Goal: Information Seeking & Learning: Learn about a topic

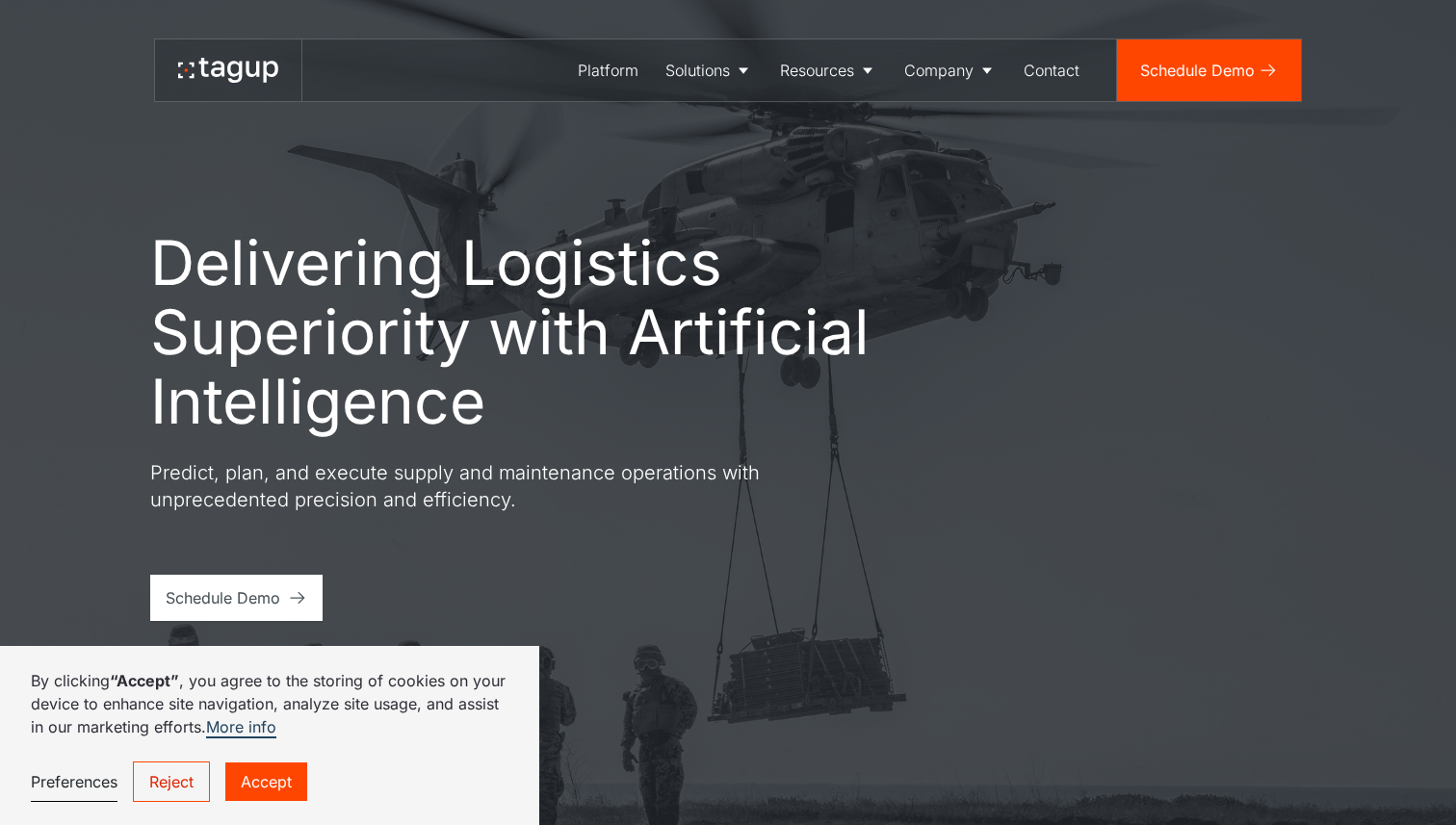
click at [273, 791] on link "Accept" at bounding box center [266, 781] width 82 height 39
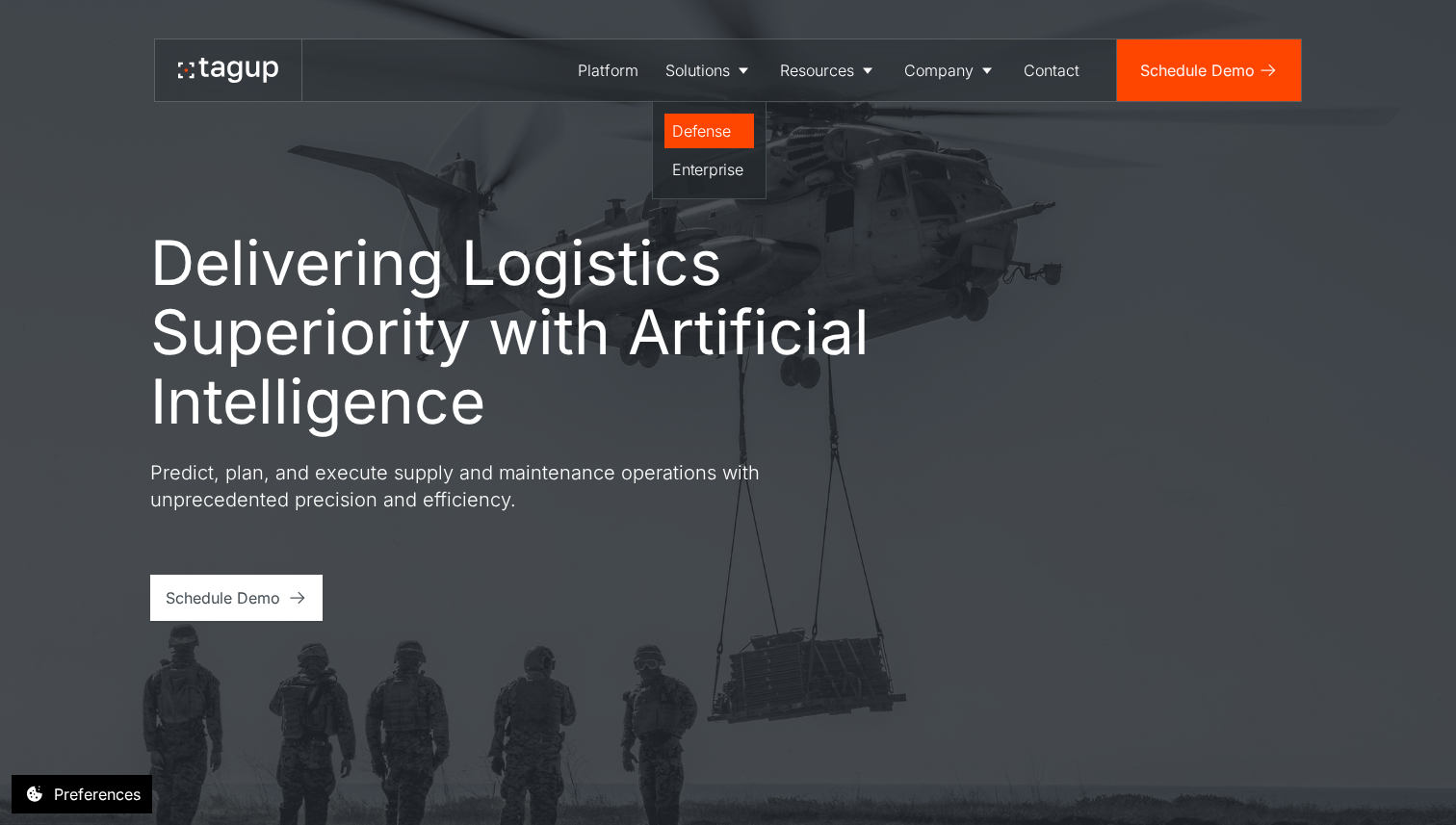
click at [707, 119] on link "Defense" at bounding box center [709, 131] width 89 height 35
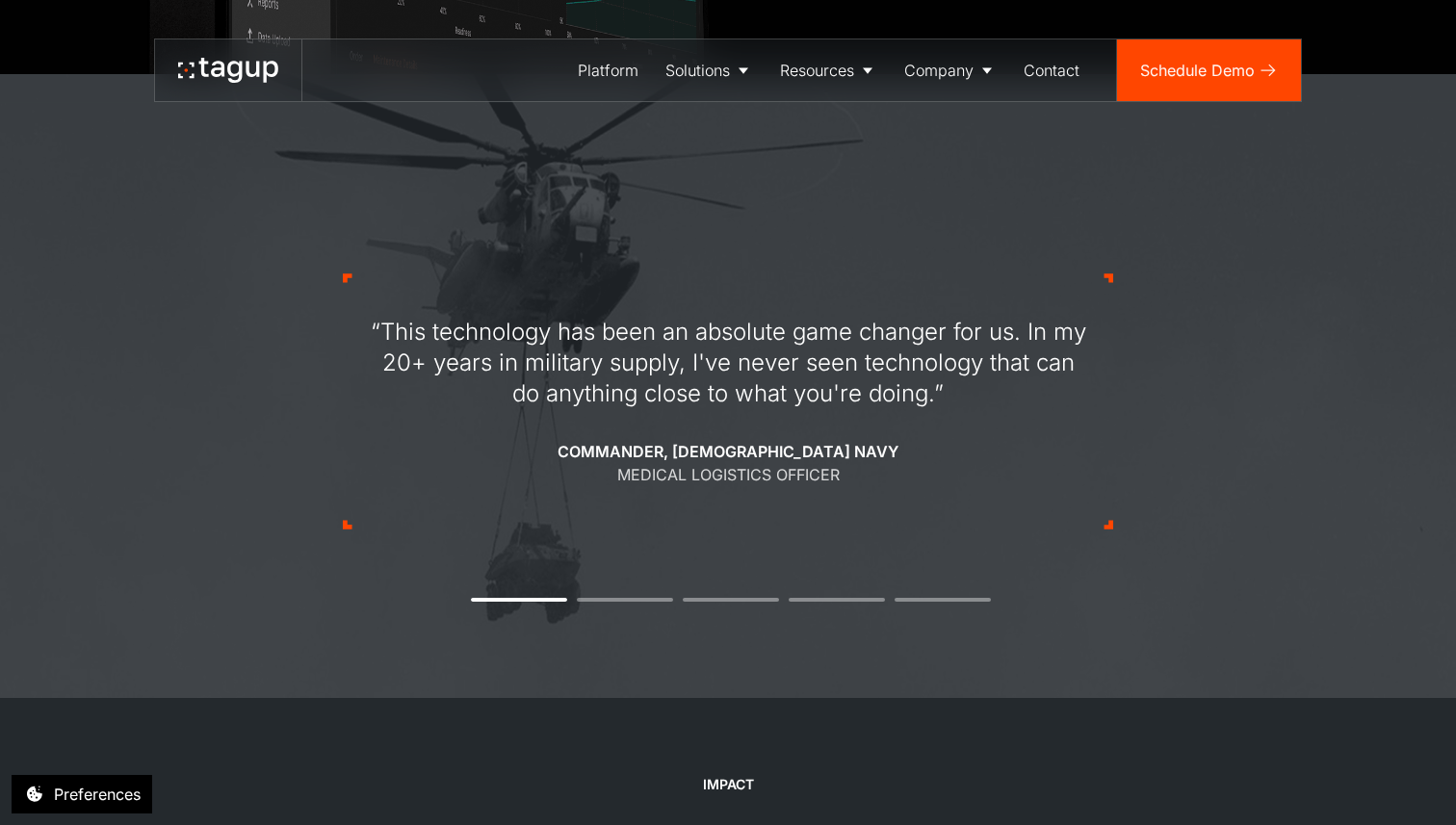
scroll to position [1613, 0]
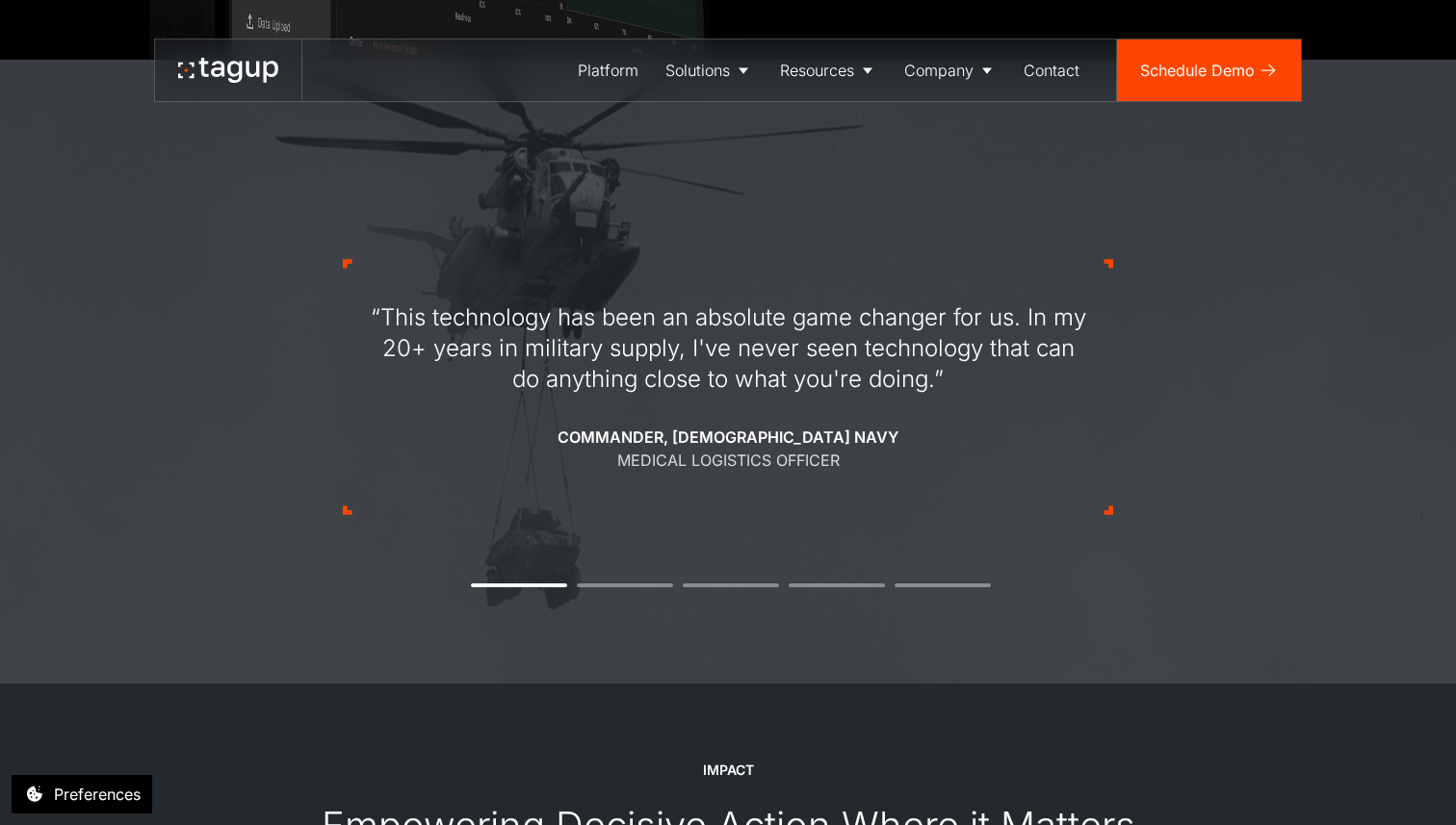
click at [1379, 419] on img at bounding box center [728, 371] width 1456 height 624
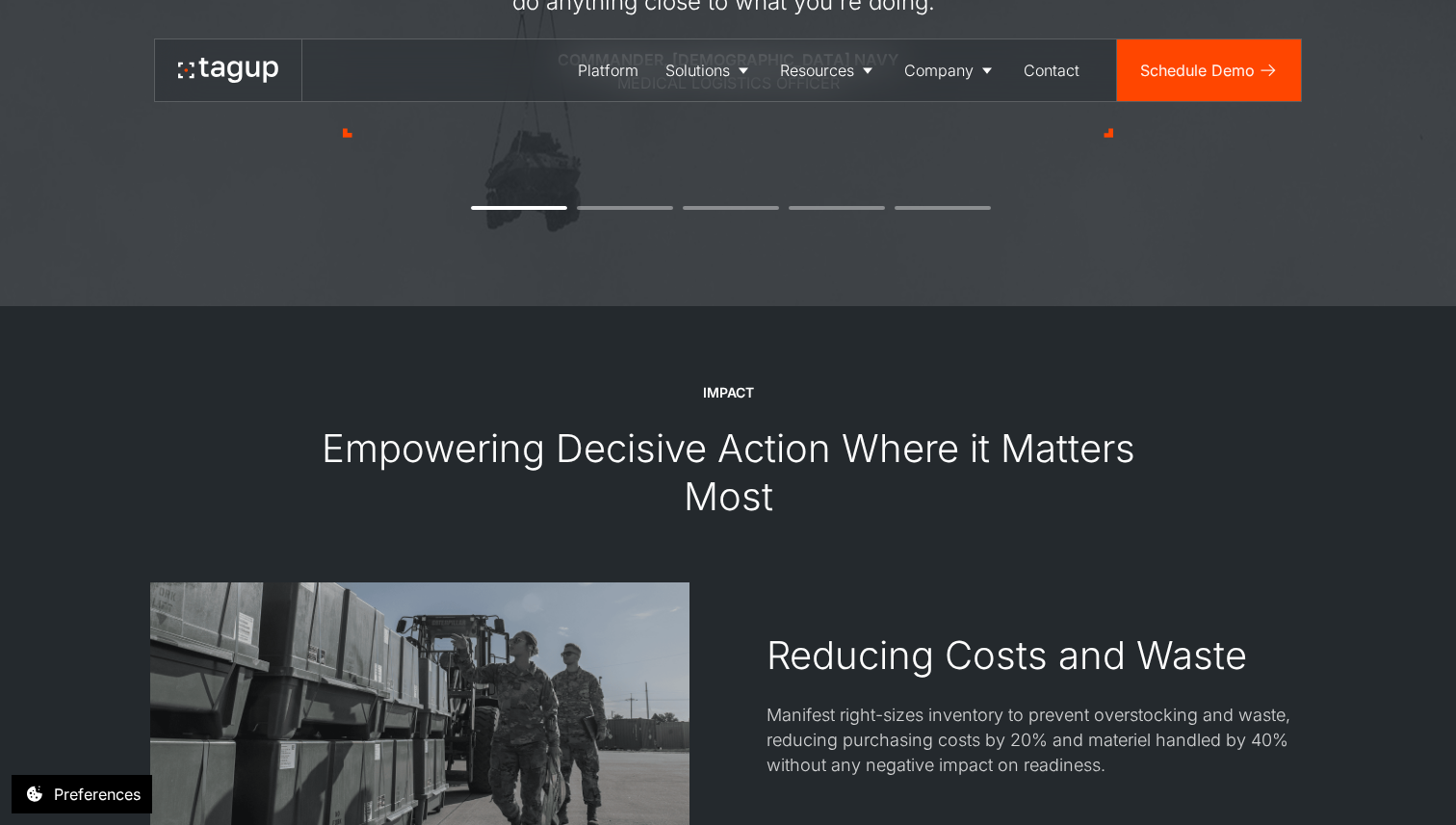
scroll to position [1423, 0]
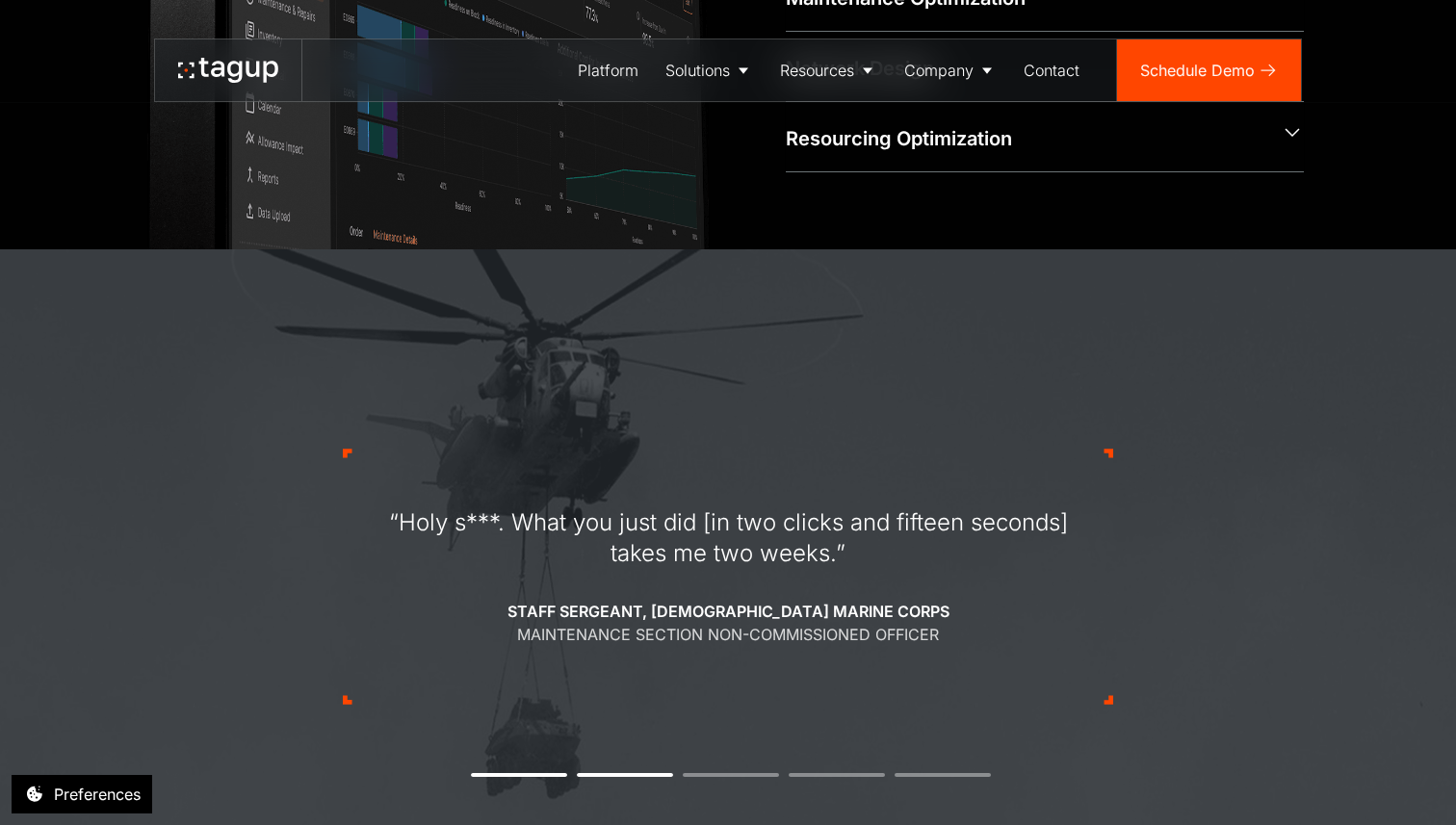
click at [1352, 522] on img at bounding box center [728, 562] width 1456 height 624
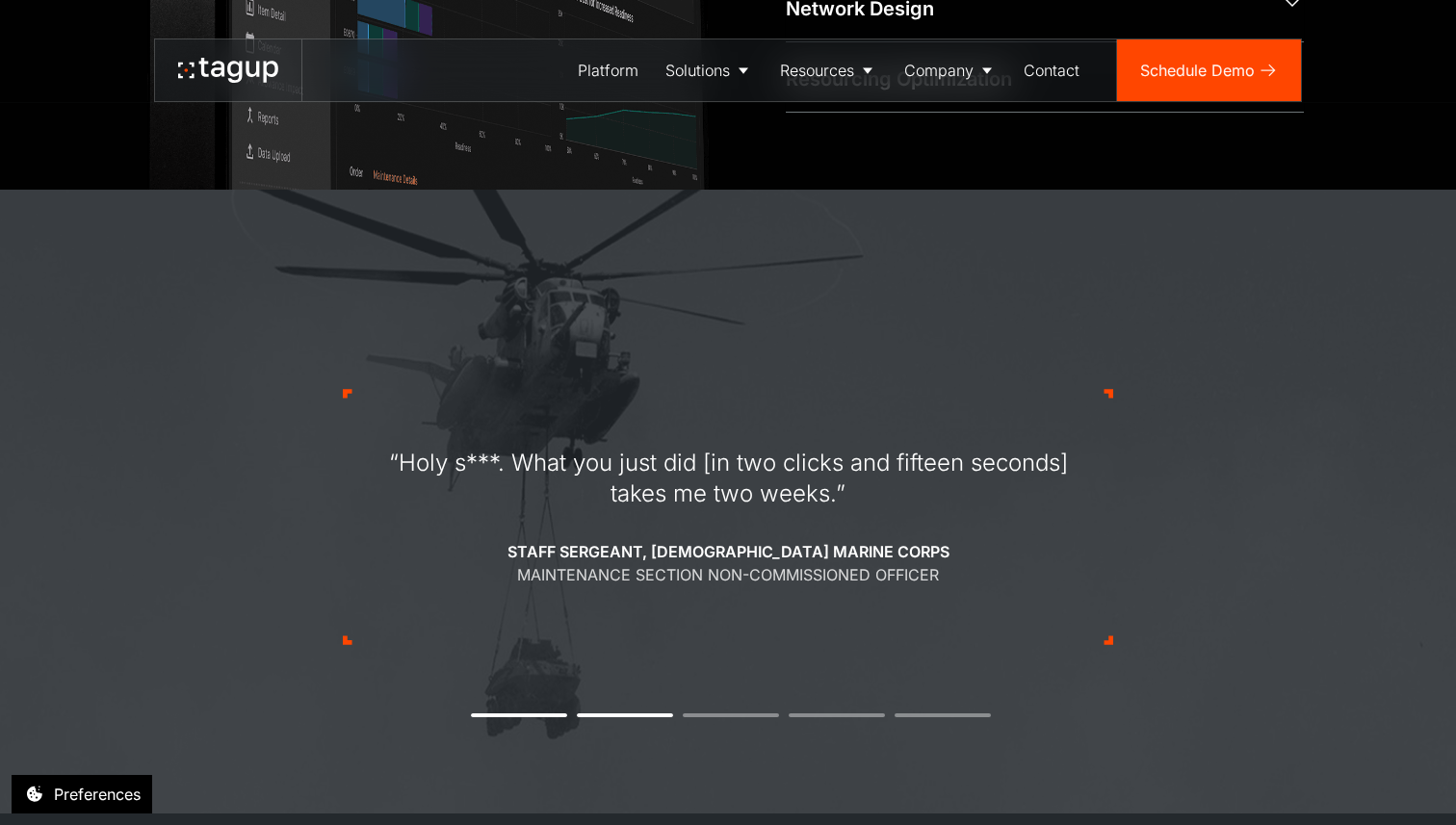
scroll to position [1587, 0]
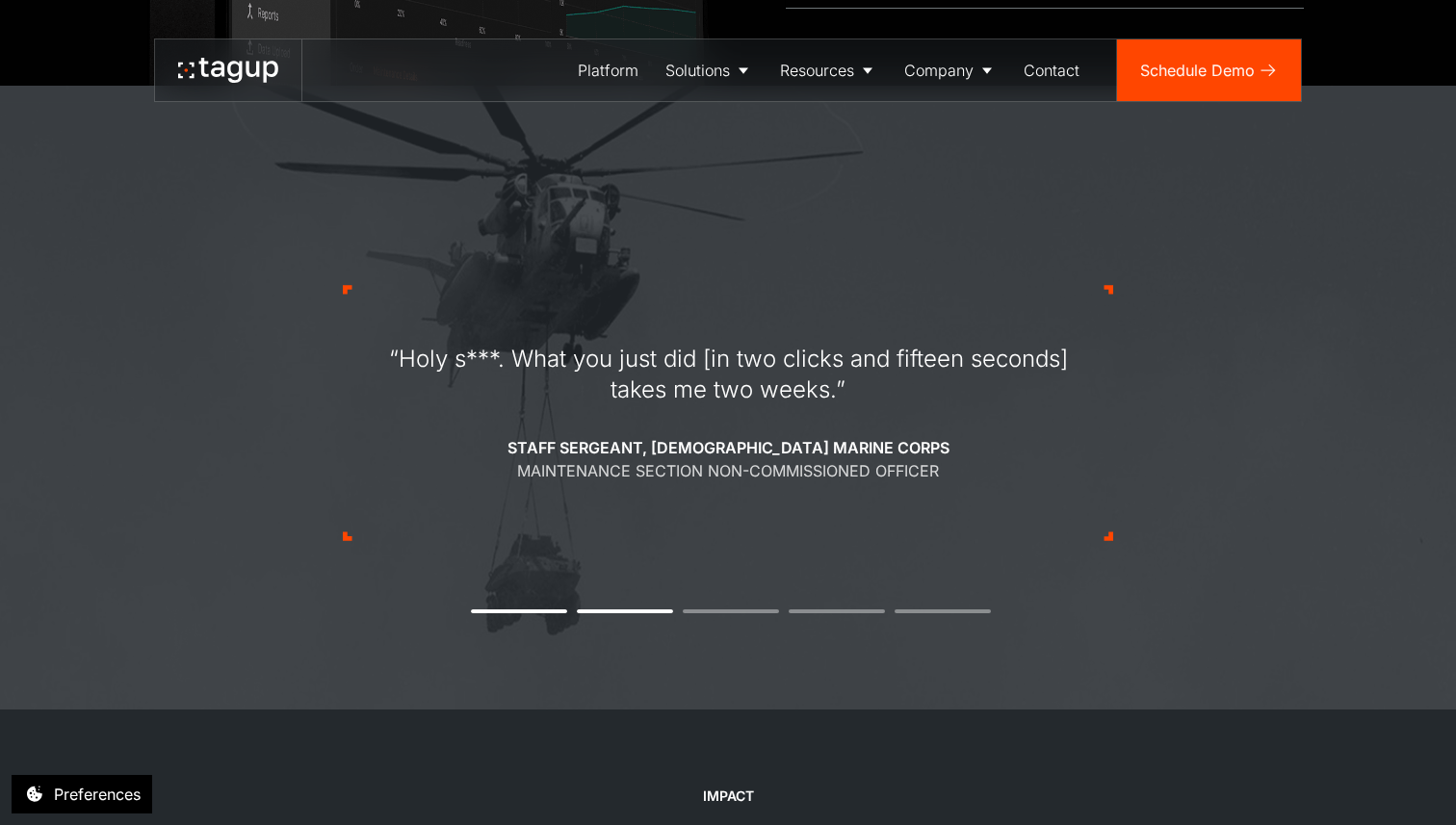
click at [1336, 538] on img at bounding box center [728, 398] width 1456 height 624
click at [1324, 580] on img at bounding box center [728, 398] width 1456 height 624
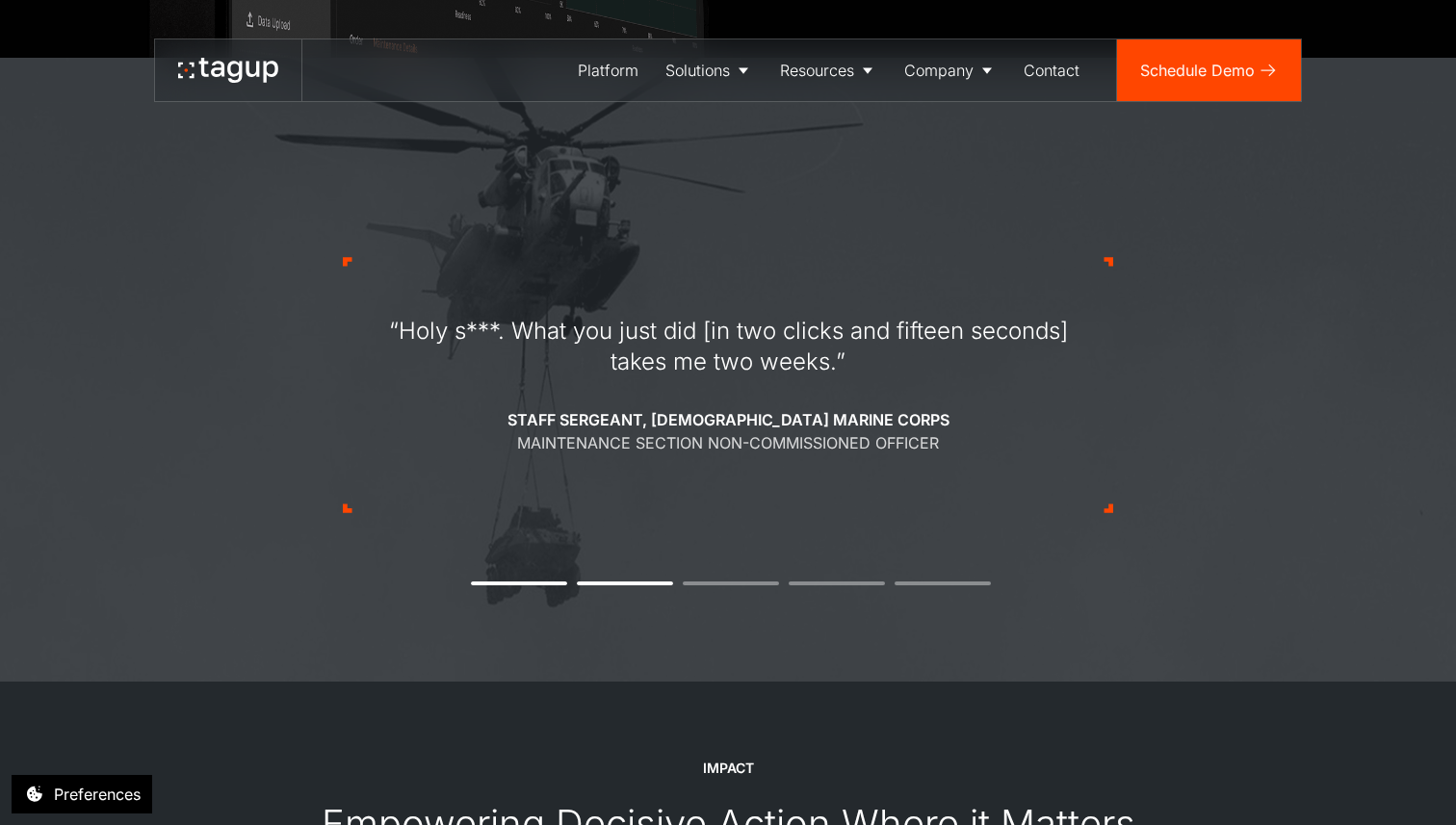
scroll to position [1620, 0]
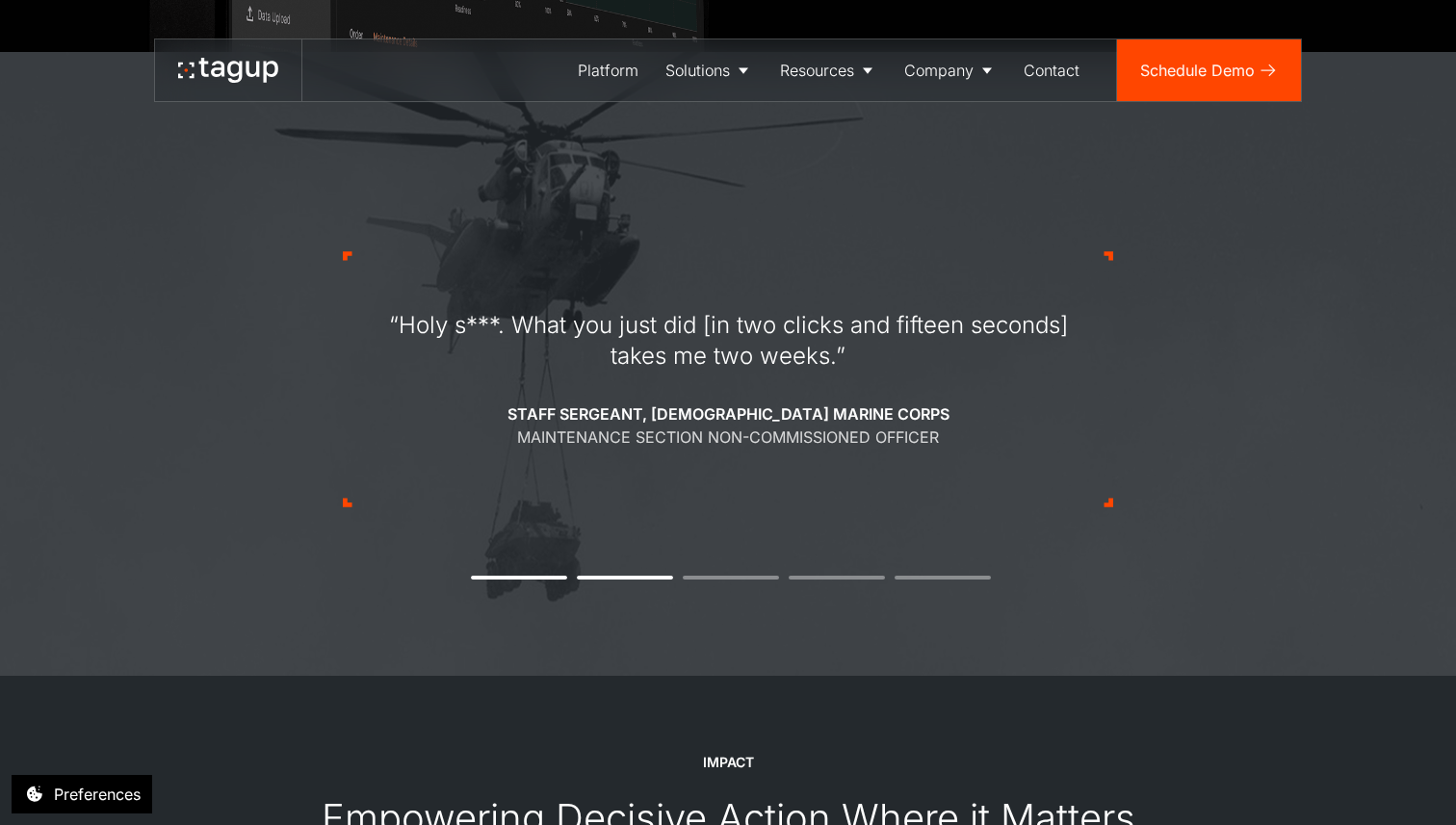
click at [1320, 556] on img at bounding box center [728, 364] width 1456 height 624
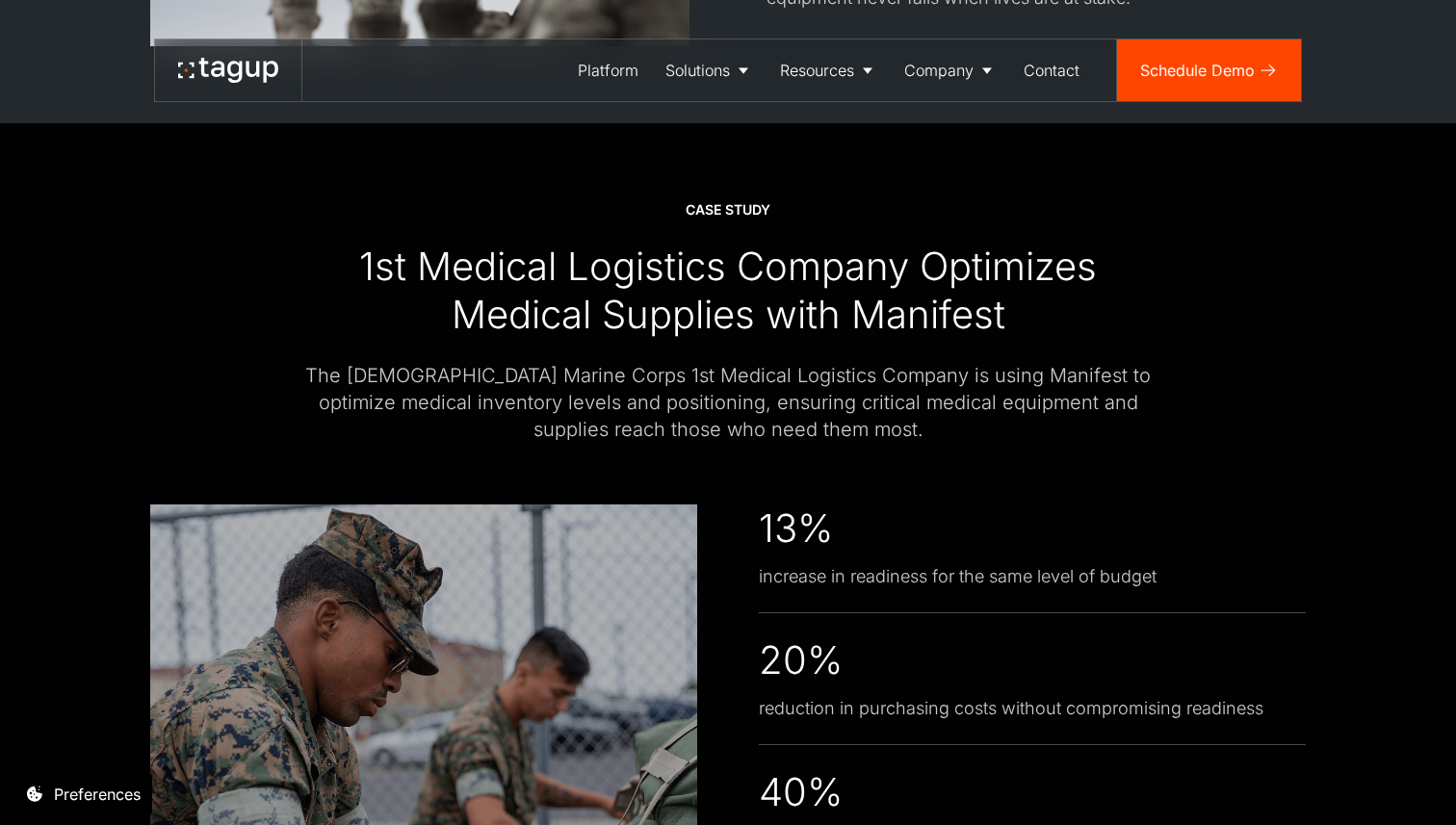
scroll to position [4206, 0]
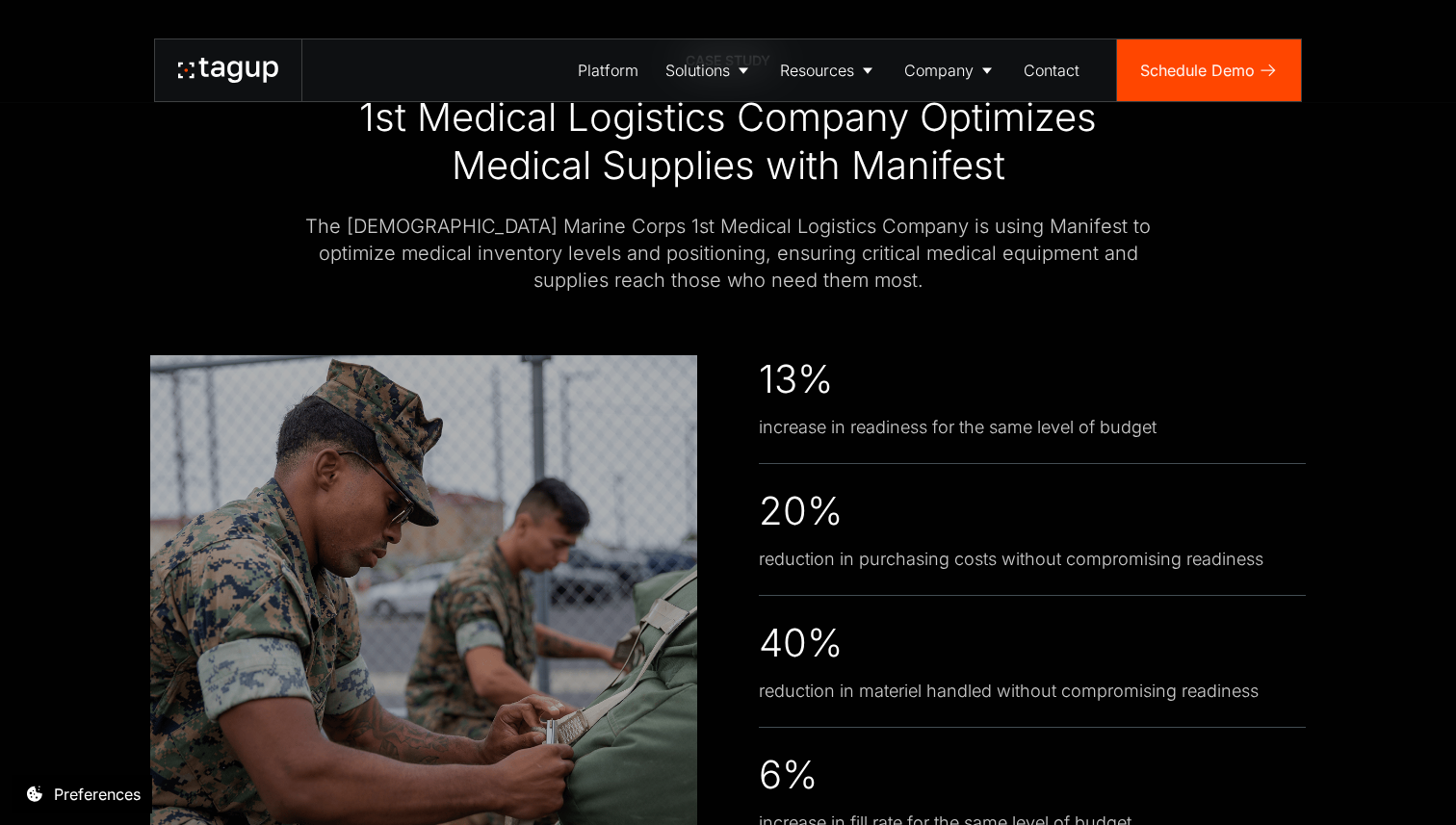
click at [1371, 354] on div "CASE STUDY 1st Medical Logistics Company Optimizes Medical Supplies with Manife…" at bounding box center [728, 459] width 1379 height 970
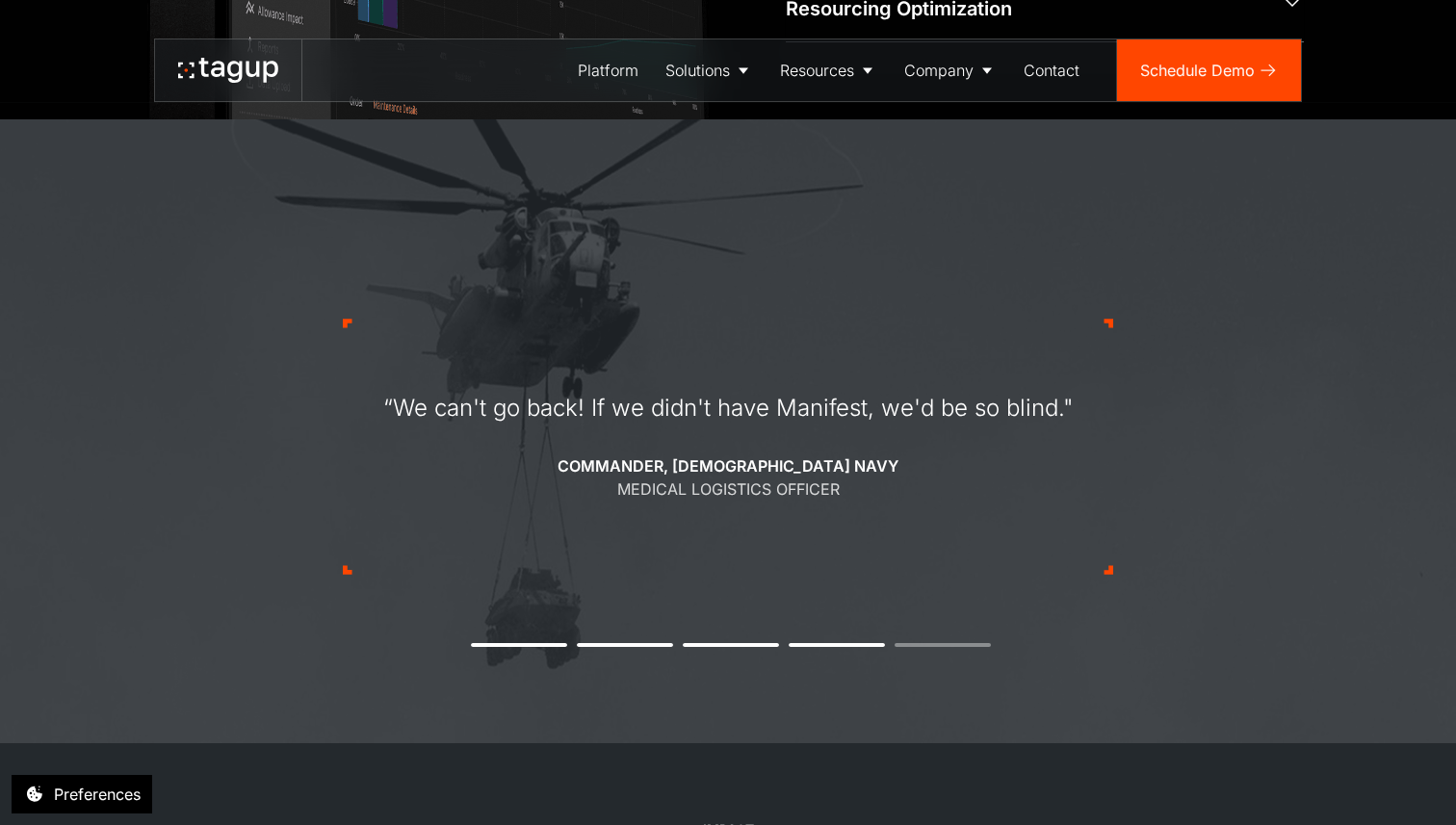
scroll to position [0, 0]
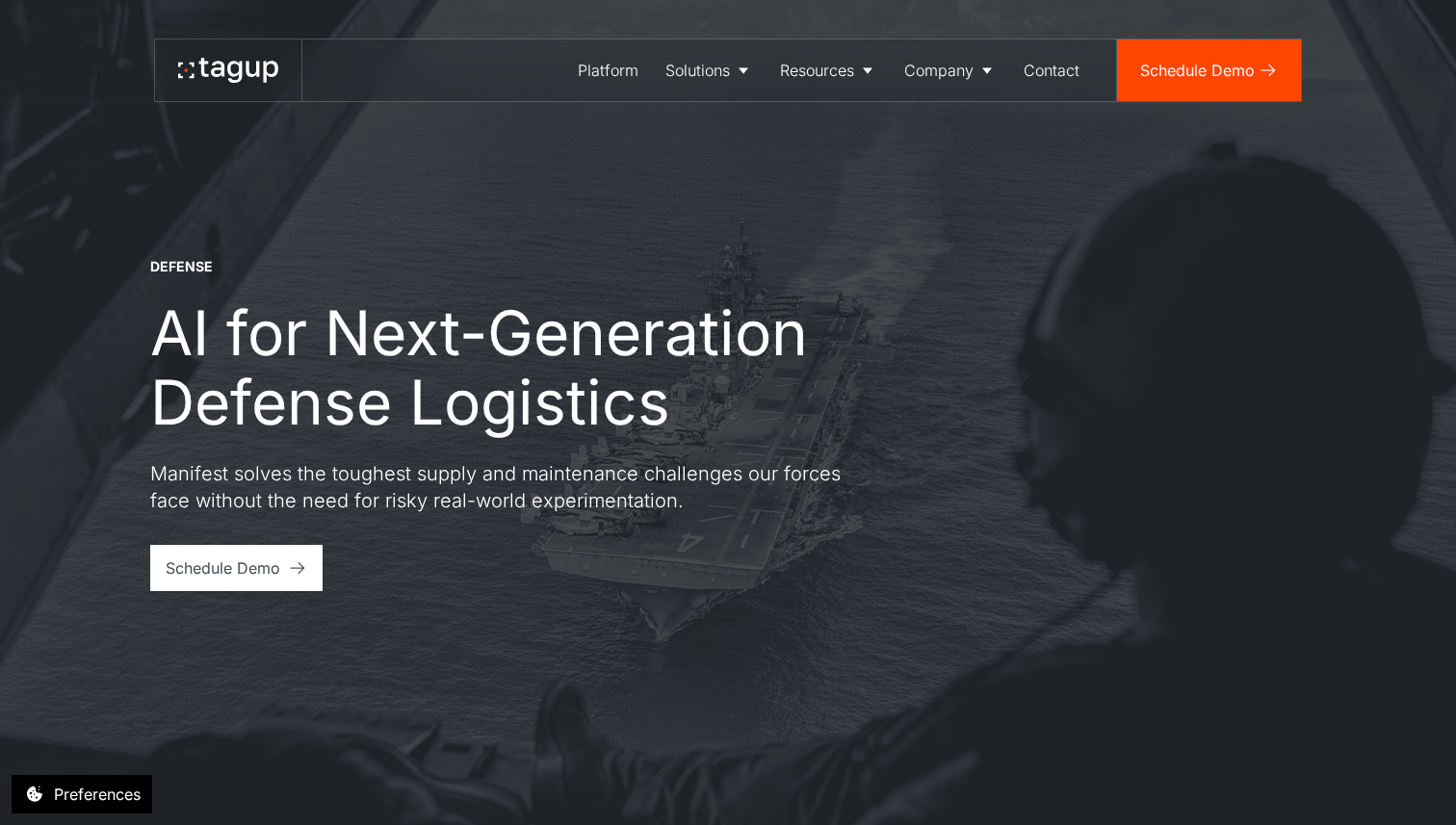
click at [1344, 521] on div "DEFENSE AI for Next-Generation Defense Logistics Manifest solves the toughest s…" at bounding box center [728, 412] width 1379 height 825
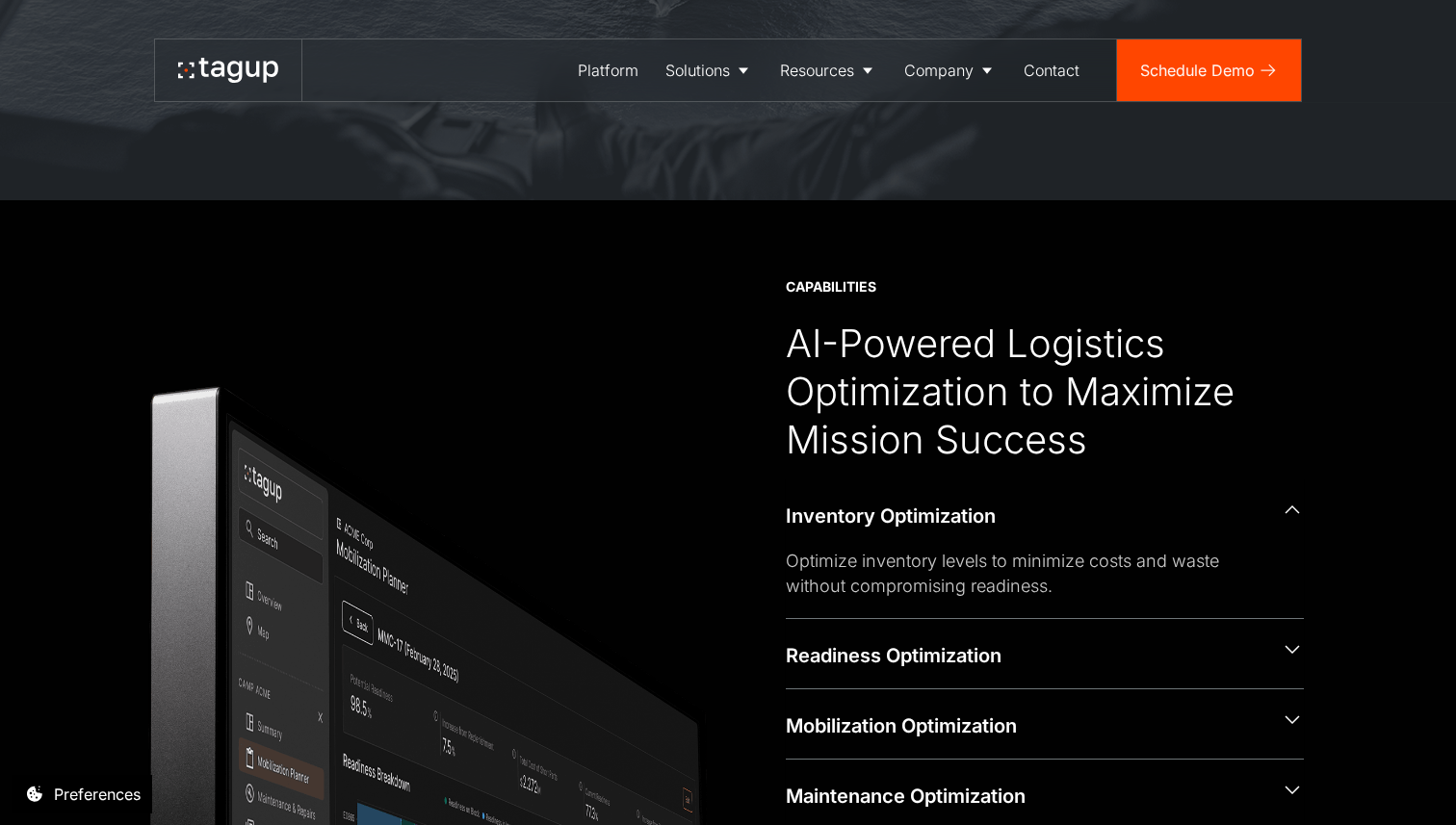
scroll to position [643, 0]
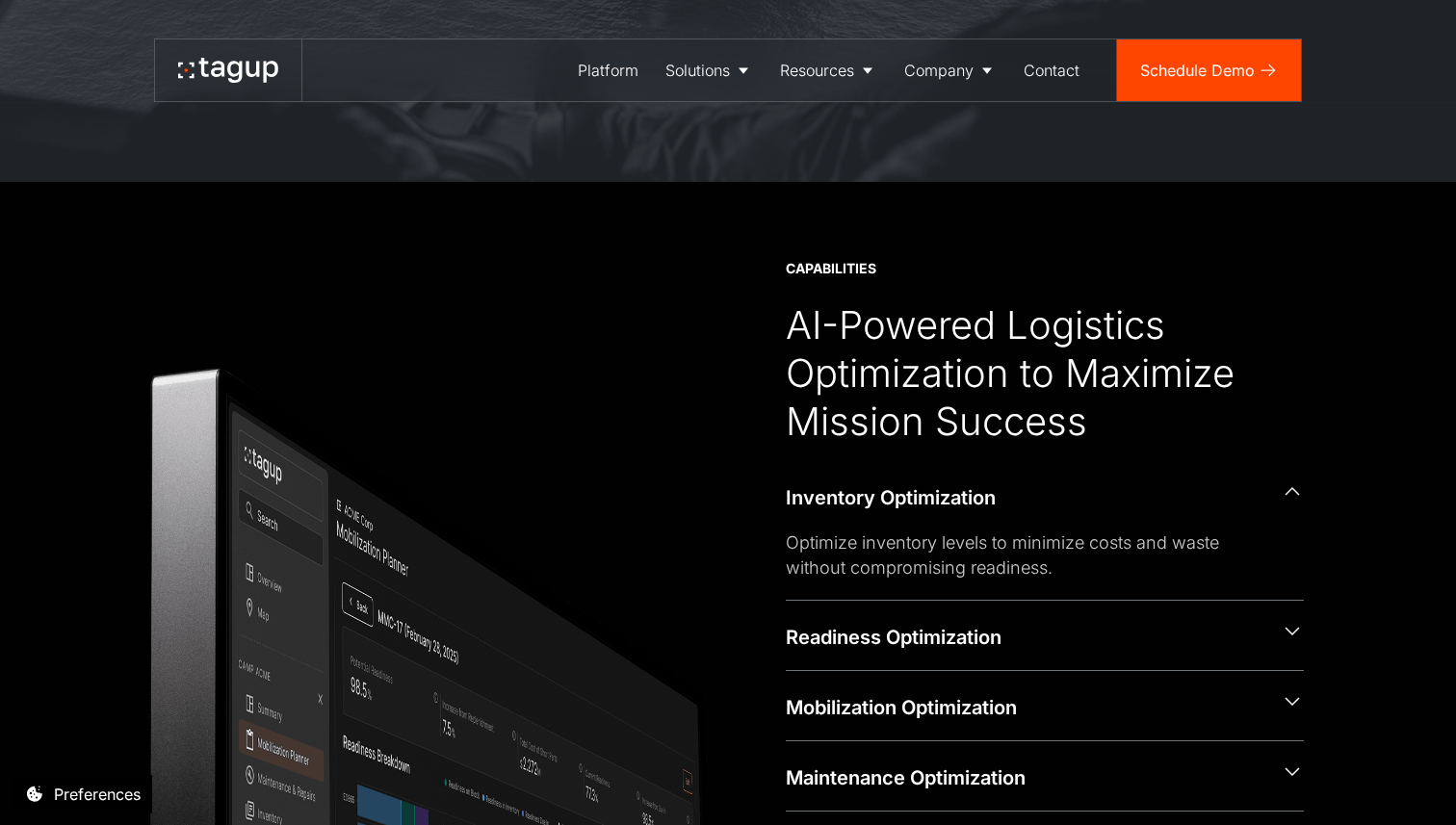
click at [1376, 456] on div "CAPABILITIES AI-Powered Logistics Optimization to Maximize Mission Success Inve…" at bounding box center [728, 606] width 1379 height 848
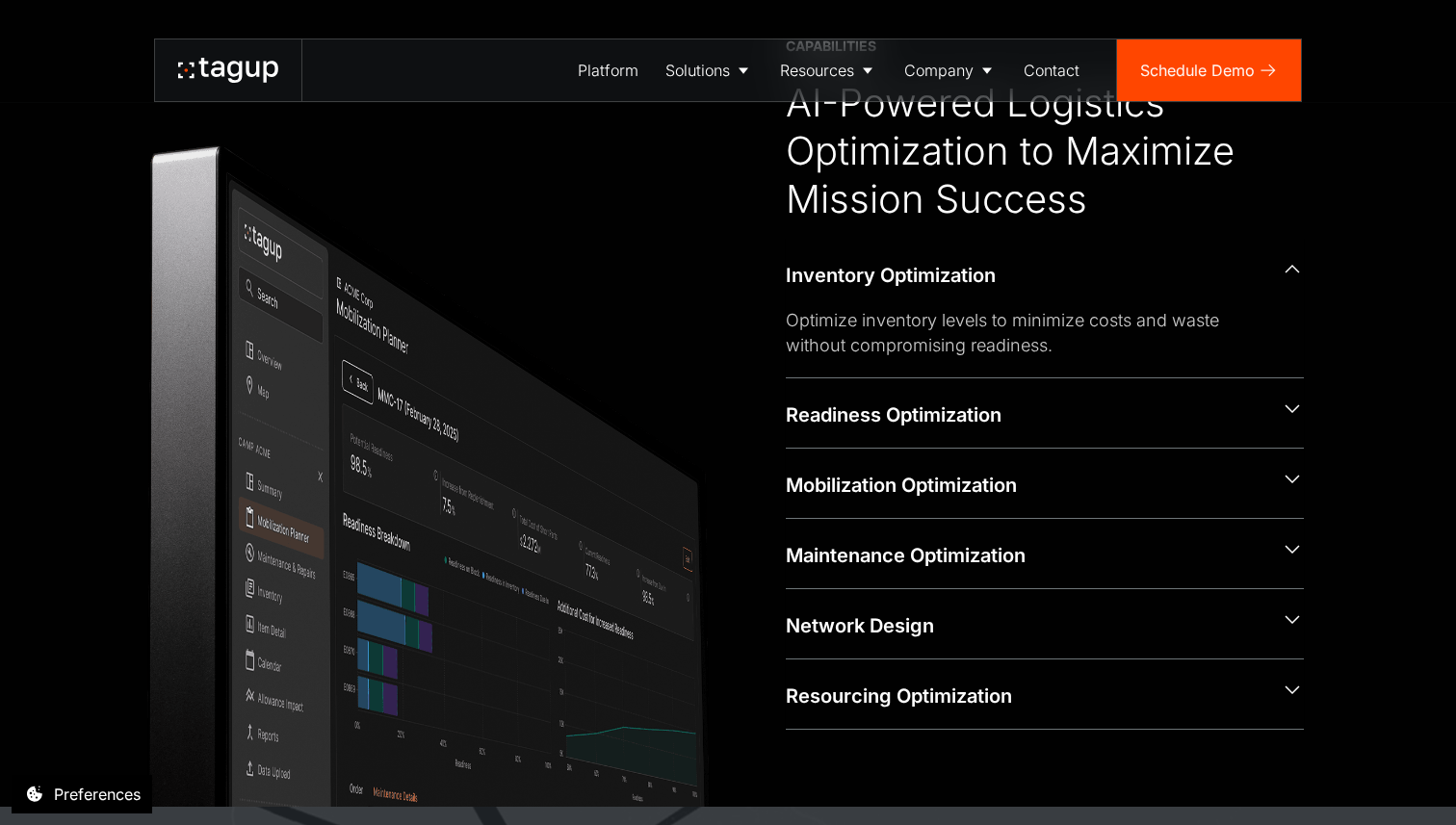
scroll to position [943, 0]
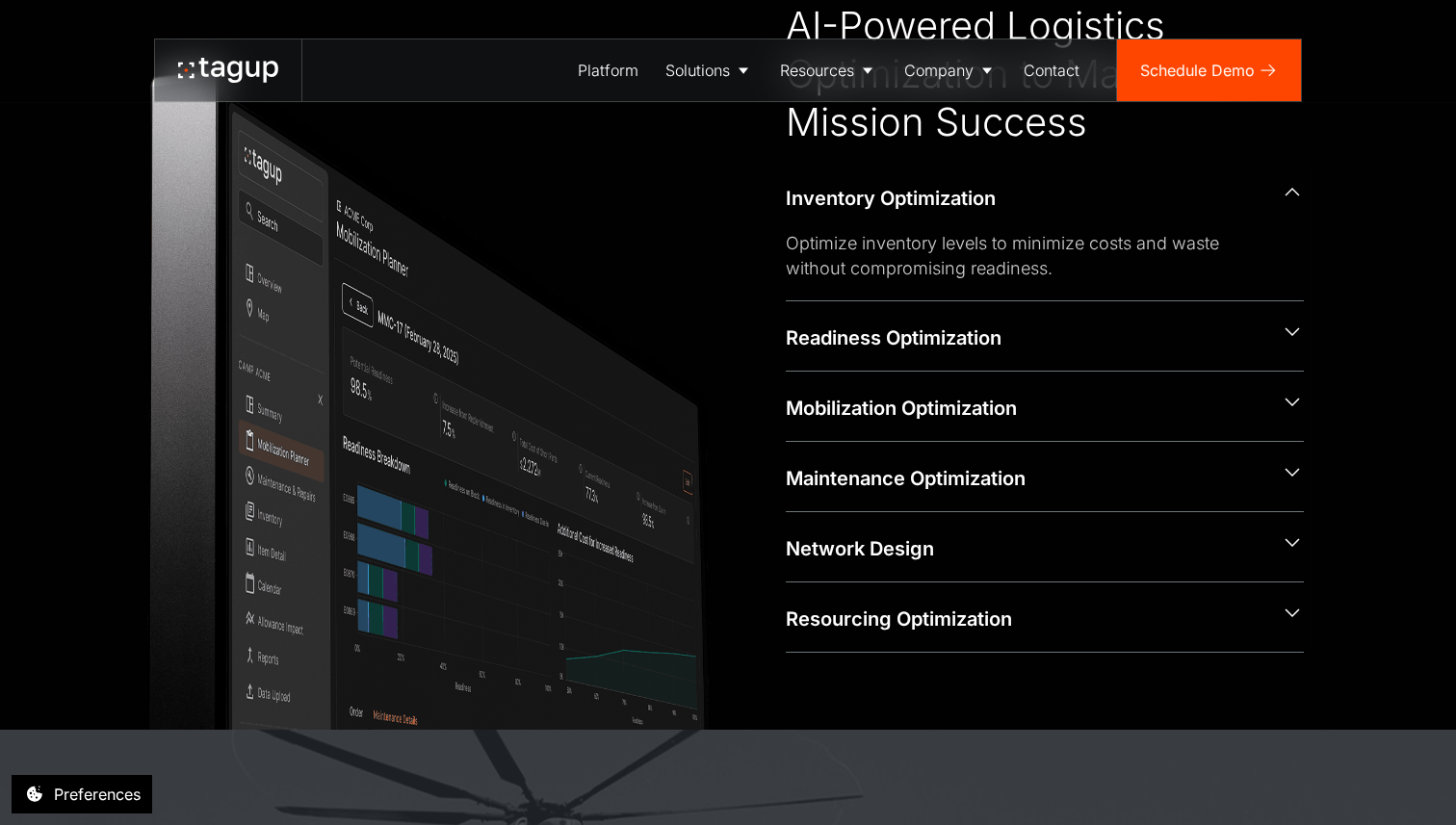
click at [1376, 456] on div "CAPABILITIES AI-Powered Logistics Optimization to Maximize Mission Success Inve…" at bounding box center [728, 306] width 1379 height 848
click at [1379, 483] on div "CAPABILITIES AI-Powered Logistics Optimization to Maximize Mission Success Inve…" at bounding box center [728, 306] width 1379 height 848
click at [1262, 557] on div "Network Design" at bounding box center [1025, 549] width 479 height 27
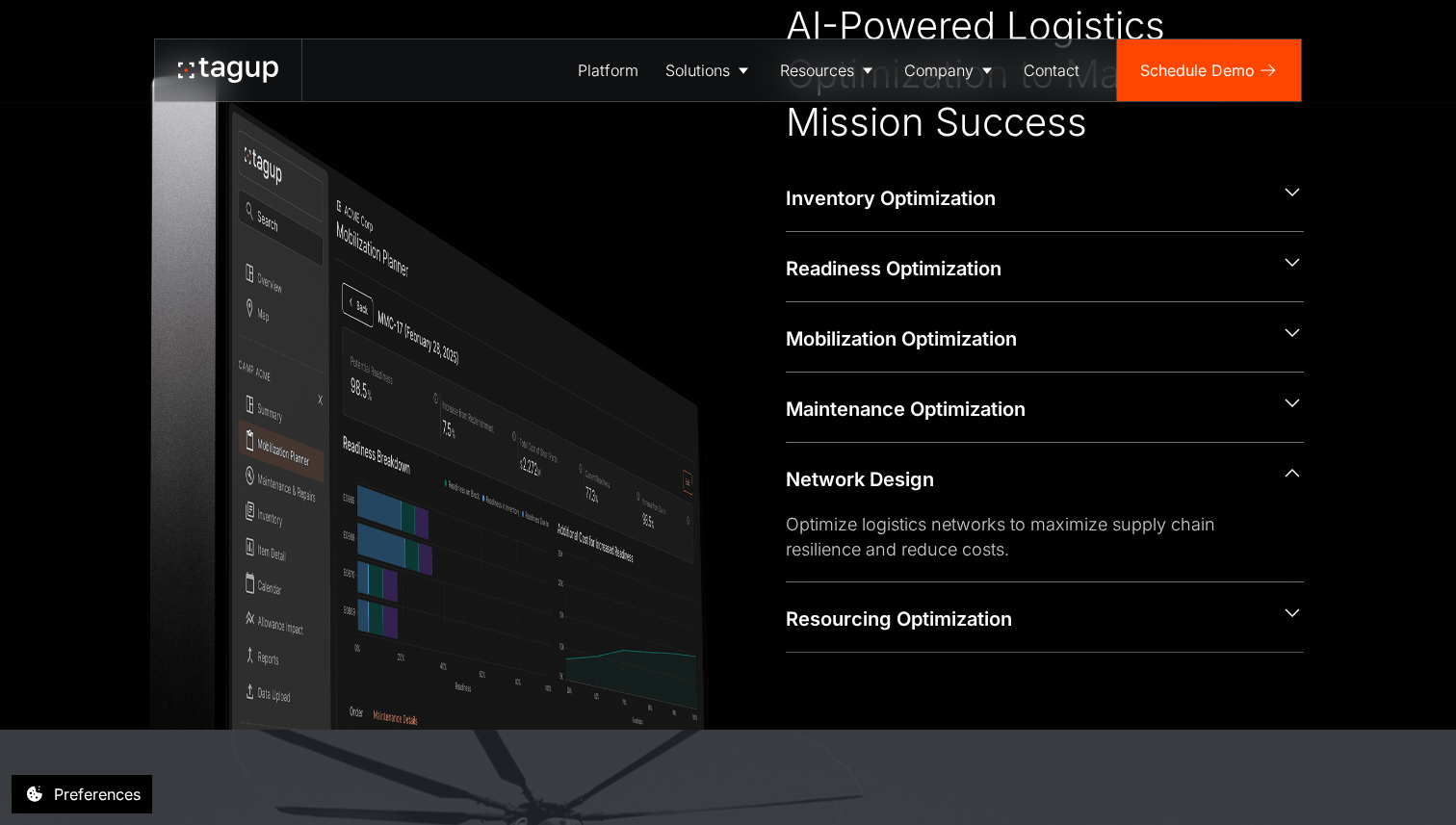
click at [1267, 605] on div "Resourcing Optimization" at bounding box center [1044, 617] width 518 height 69
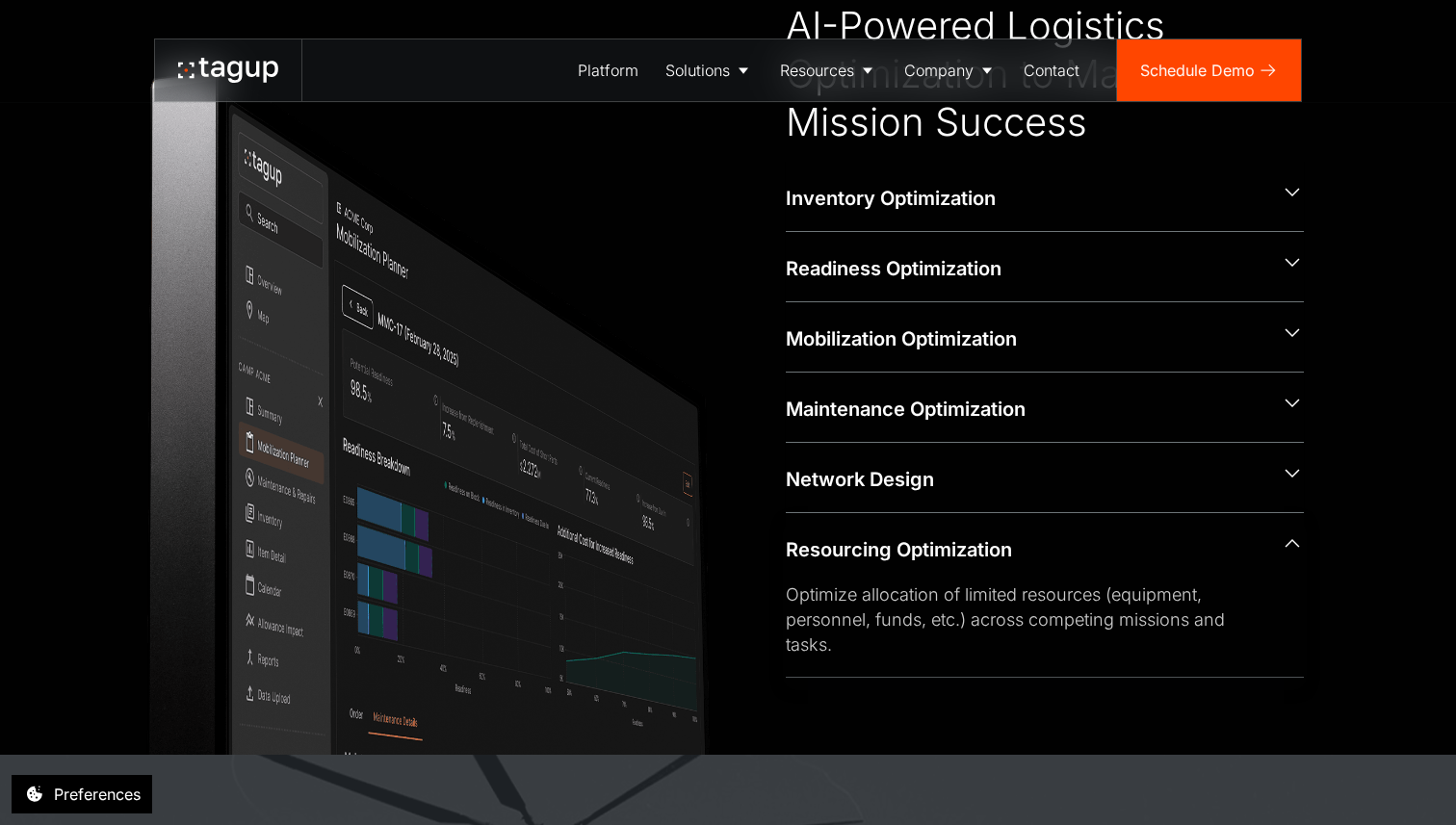
scroll to position [944, 0]
click at [1368, 542] on div "CAPABILITIES AI-Powered Logistics Optimization to Maximize Mission Success Inve…" at bounding box center [728, 317] width 1379 height 873
